Goal: Navigation & Orientation: Find specific page/section

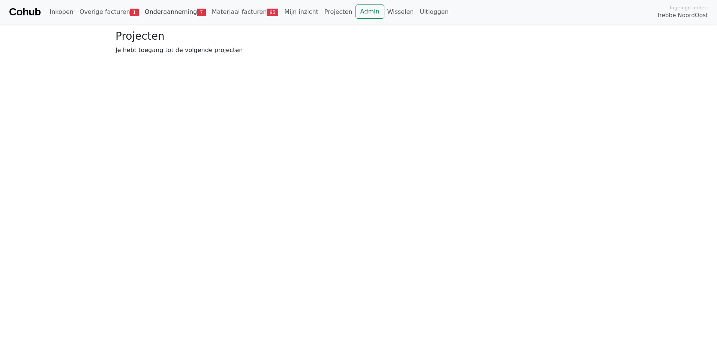
click at [160, 7] on link "Onderaanneming 7" at bounding box center [175, 11] width 67 height 15
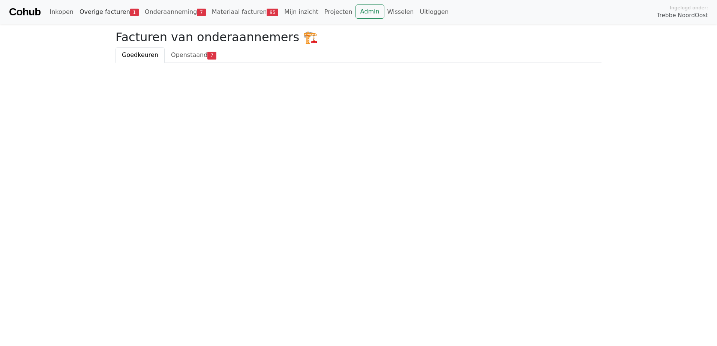
click at [113, 11] on link "Overige facturen 1" at bounding box center [108, 11] width 65 height 15
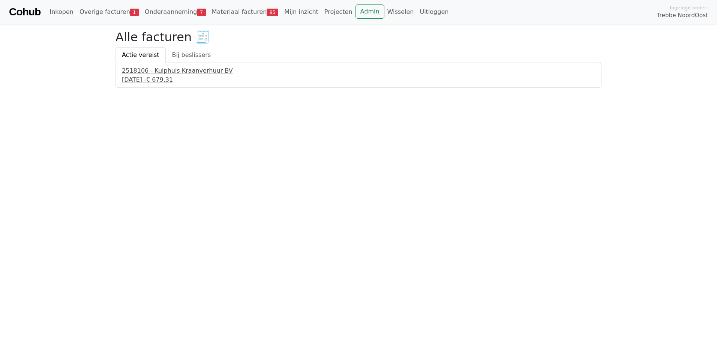
click at [142, 73] on div "2518106 - Kuiphuis Kraanverhuur BV" at bounding box center [358, 70] width 473 height 9
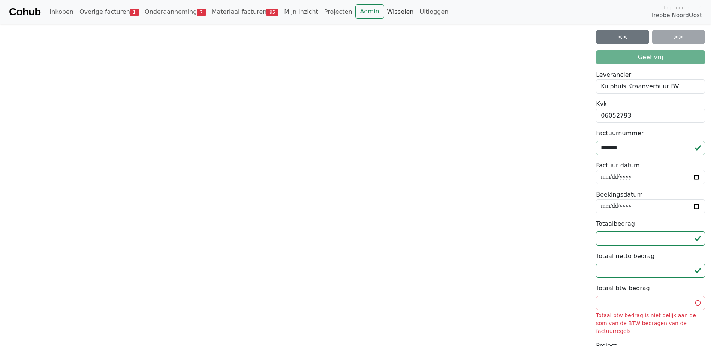
click at [384, 12] on link "Wisselen" at bounding box center [400, 11] width 33 height 15
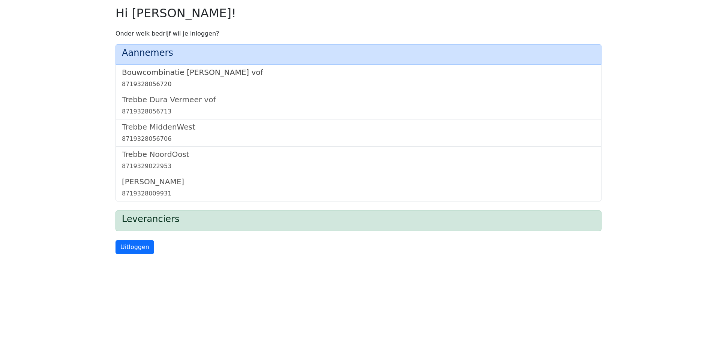
click at [193, 70] on h5 "Bouwcombinatie [PERSON_NAME] vof" at bounding box center [358, 72] width 473 height 9
